Goal: Information Seeking & Learning: Learn about a topic

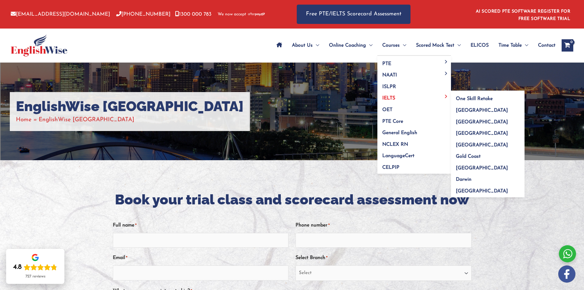
click at [390, 98] on span "IELTS" at bounding box center [388, 98] width 13 height 5
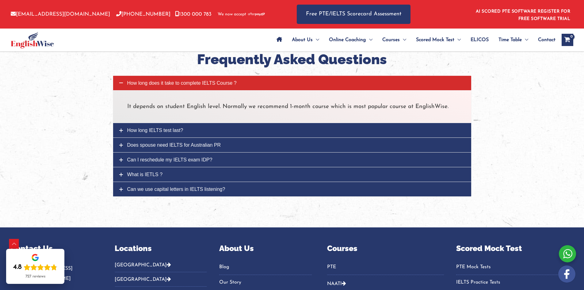
scroll to position [767, 0]
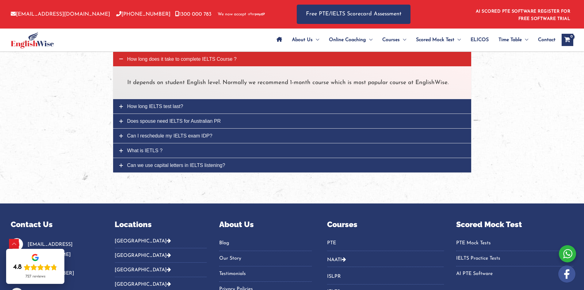
click at [118, 103] on link "How long IELTS test last?" at bounding box center [292, 106] width 358 height 14
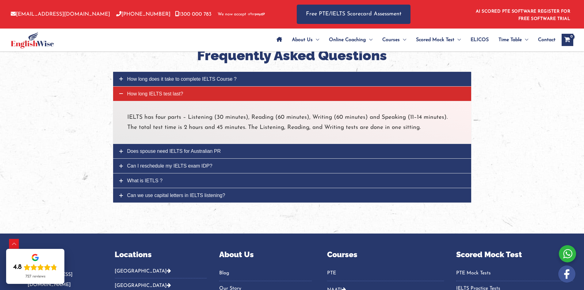
scroll to position [736, 0]
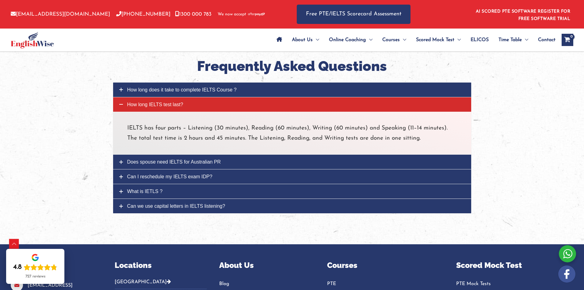
click at [116, 89] on link "How long does it take to complete IELTS Course ?" at bounding box center [292, 90] width 358 height 14
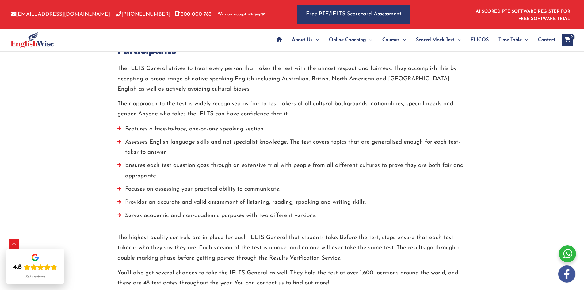
scroll to position [337, 0]
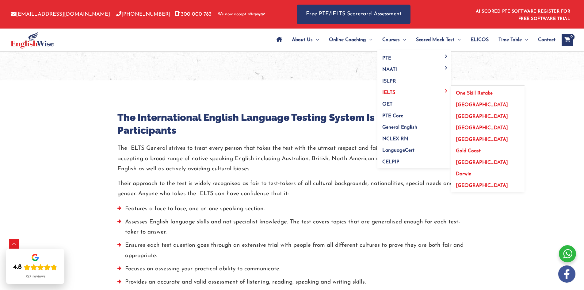
click at [468, 127] on span "[GEOGRAPHIC_DATA]" at bounding box center [482, 127] width 52 height 5
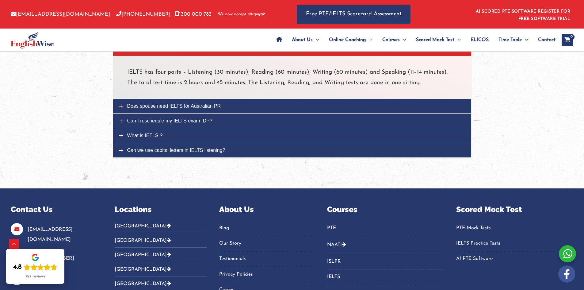
scroll to position [797, 0]
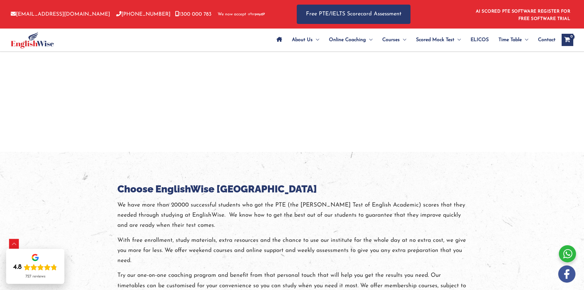
scroll to position [613, 0]
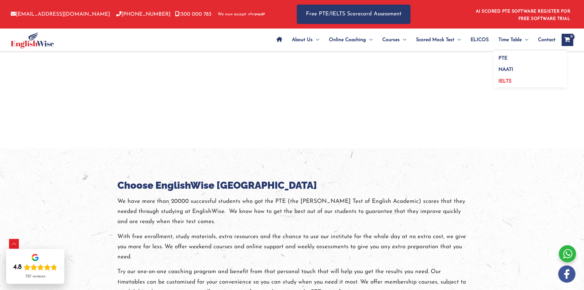
click at [501, 81] on span "IELTS" at bounding box center [505, 81] width 13 height 5
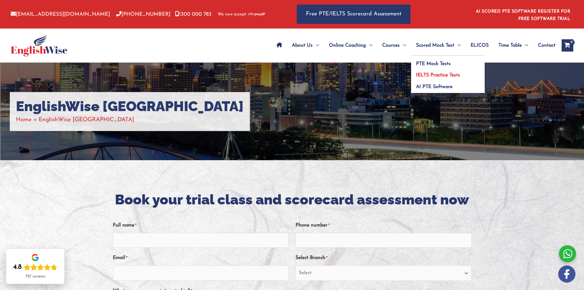
click at [429, 74] on span "IELTS Practice Tests" at bounding box center [438, 75] width 44 height 5
